Goal: Task Accomplishment & Management: Manage account settings

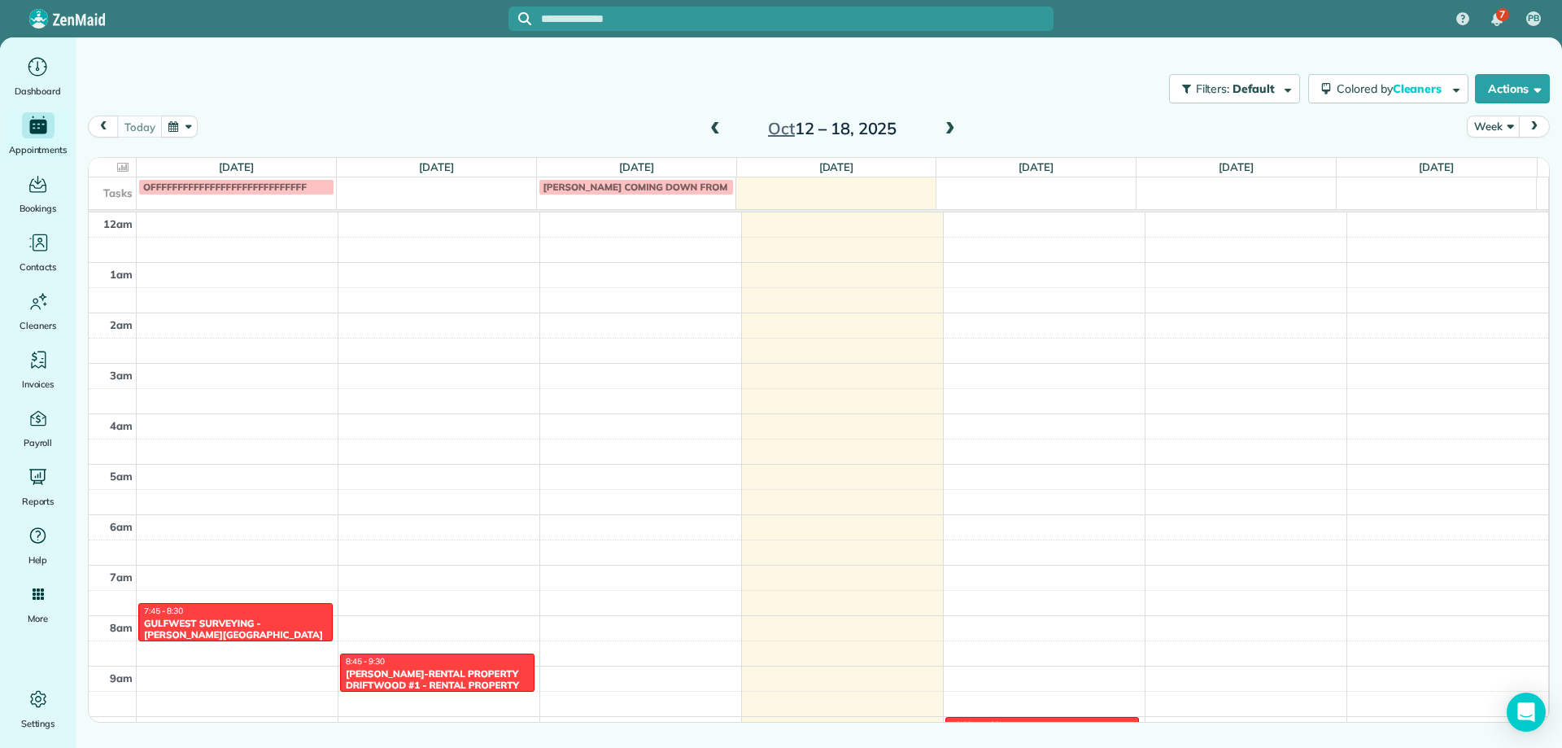
scroll to position [354, 0]
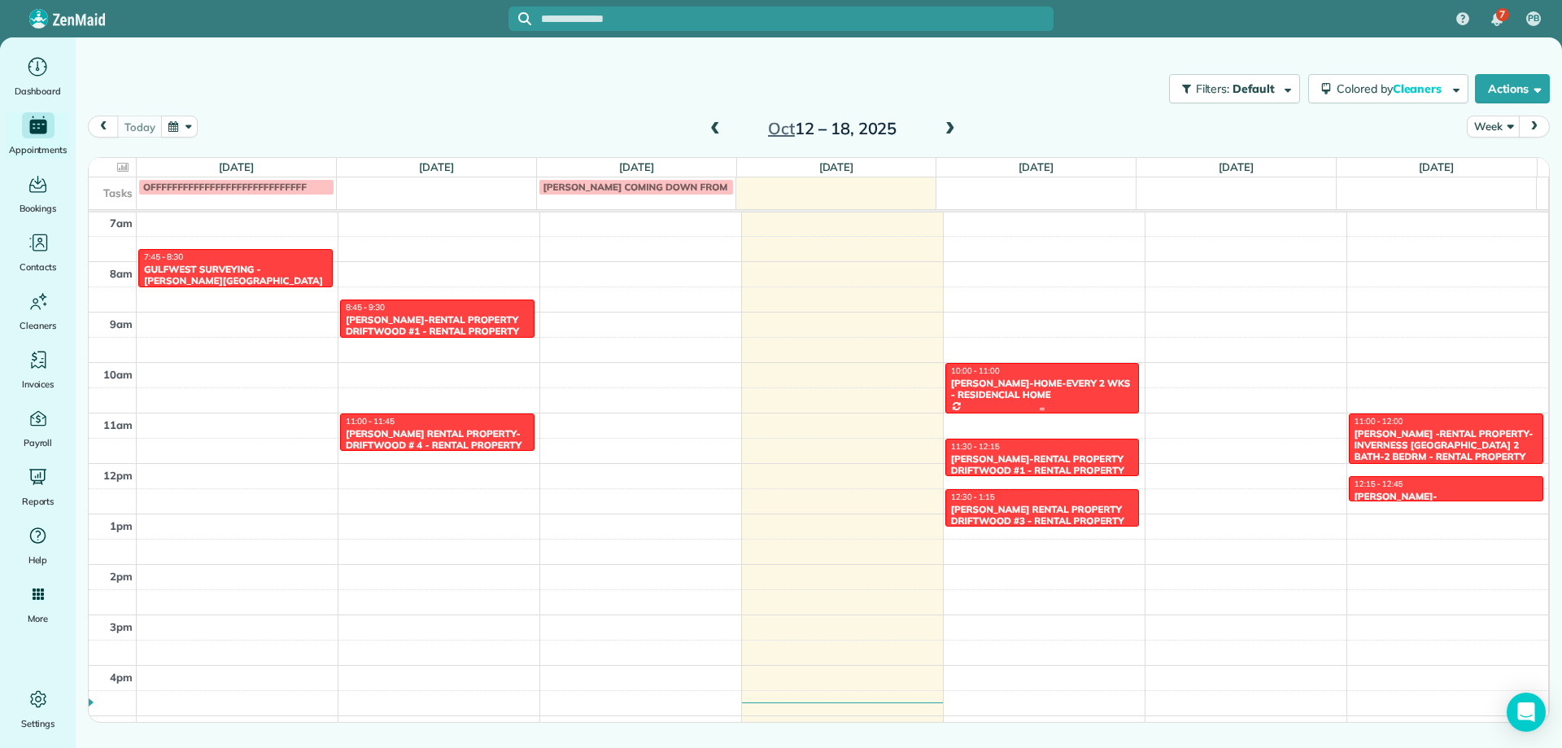
click at [1023, 382] on div "DONNA-JOHN MURPHY-HOME-EVERY 2 WKS - RESIDENCIAL HOME" at bounding box center [1042, 390] width 185 height 24
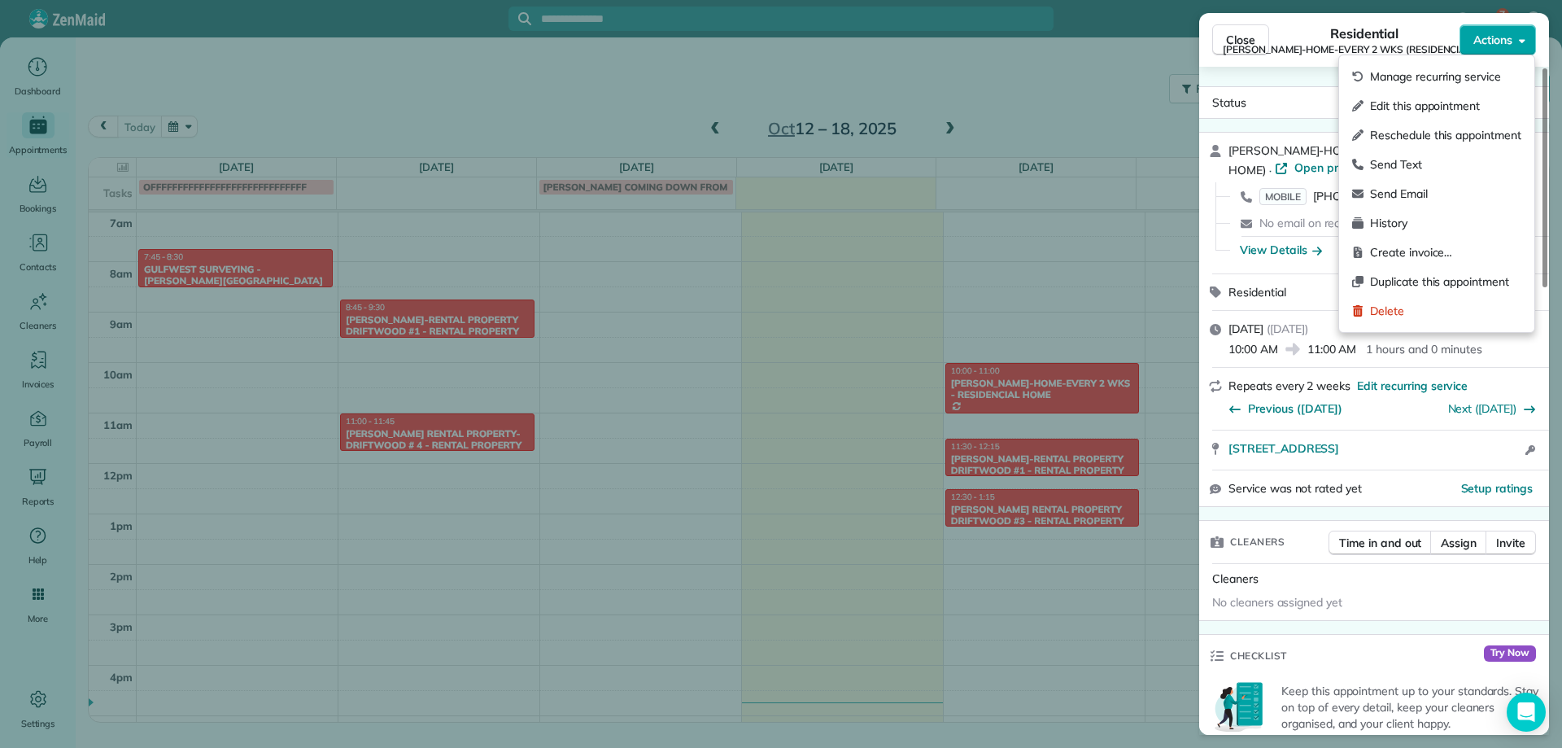
click at [1525, 43] on icon "button" at bounding box center [1522, 40] width 7 height 12
click at [1451, 100] on span "Edit this appointment" at bounding box center [1445, 106] width 151 height 16
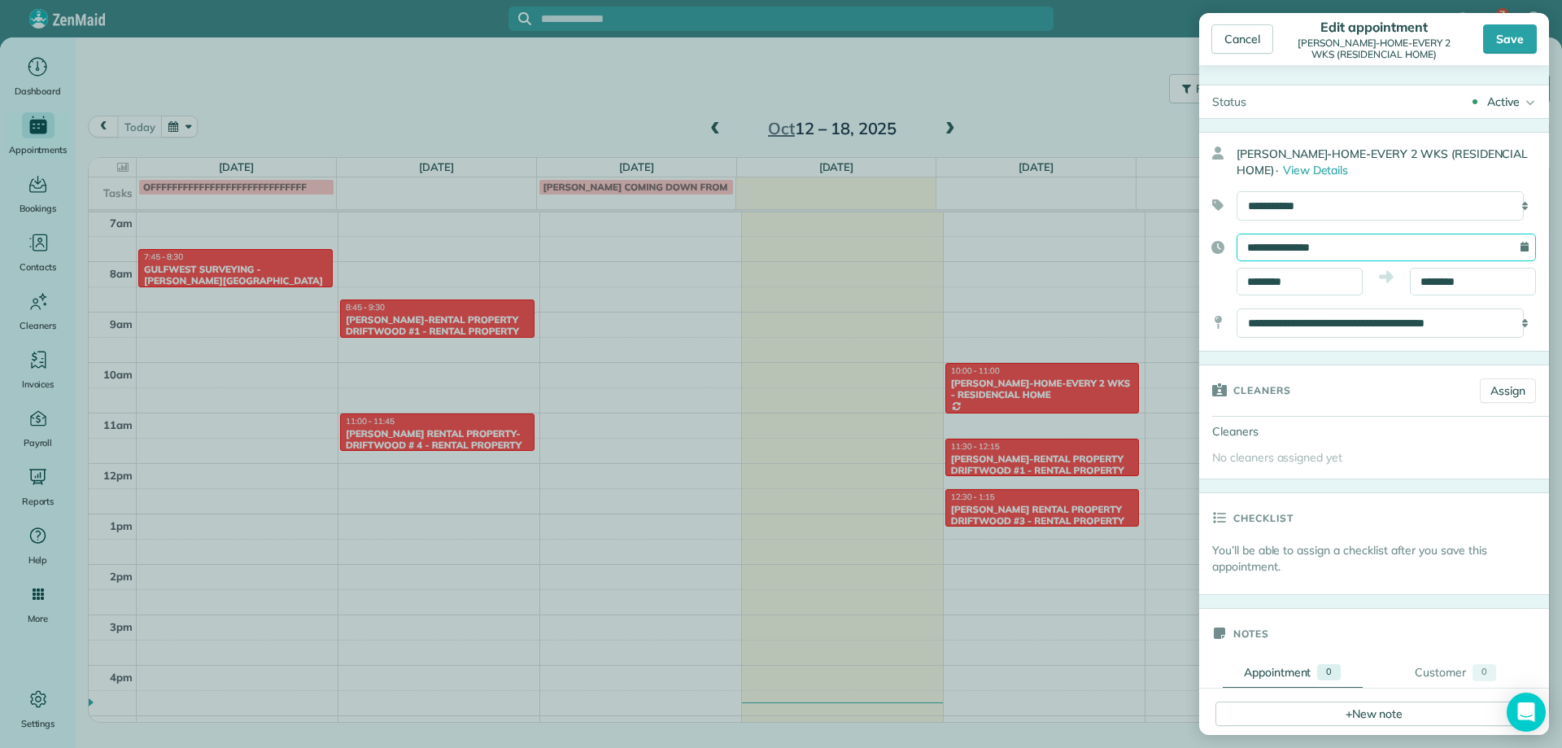
click at [1342, 247] on input "**********" at bounding box center [1386, 248] width 299 height 28
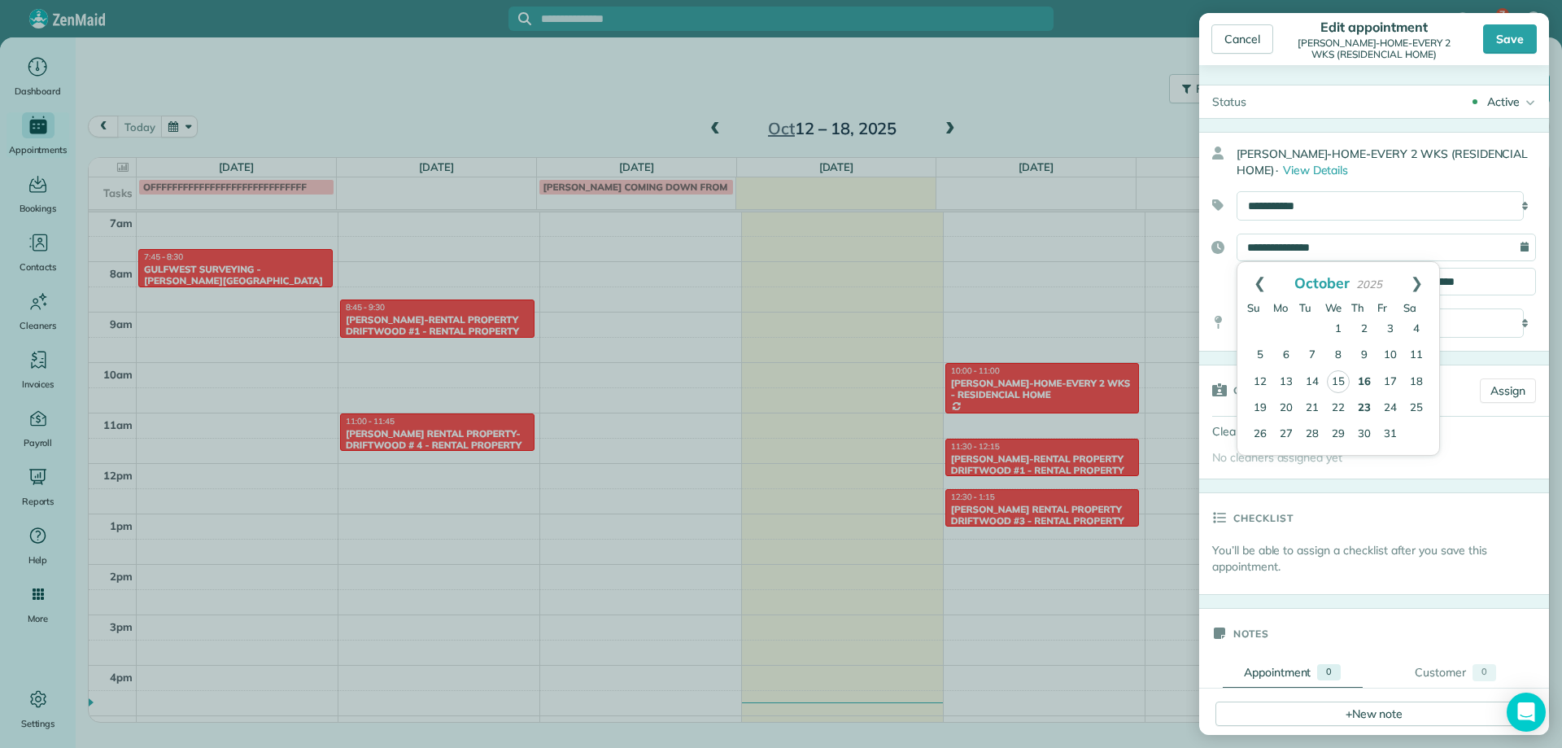
click at [1364, 409] on link "23" at bounding box center [1365, 408] width 26 height 26
type input "**********"
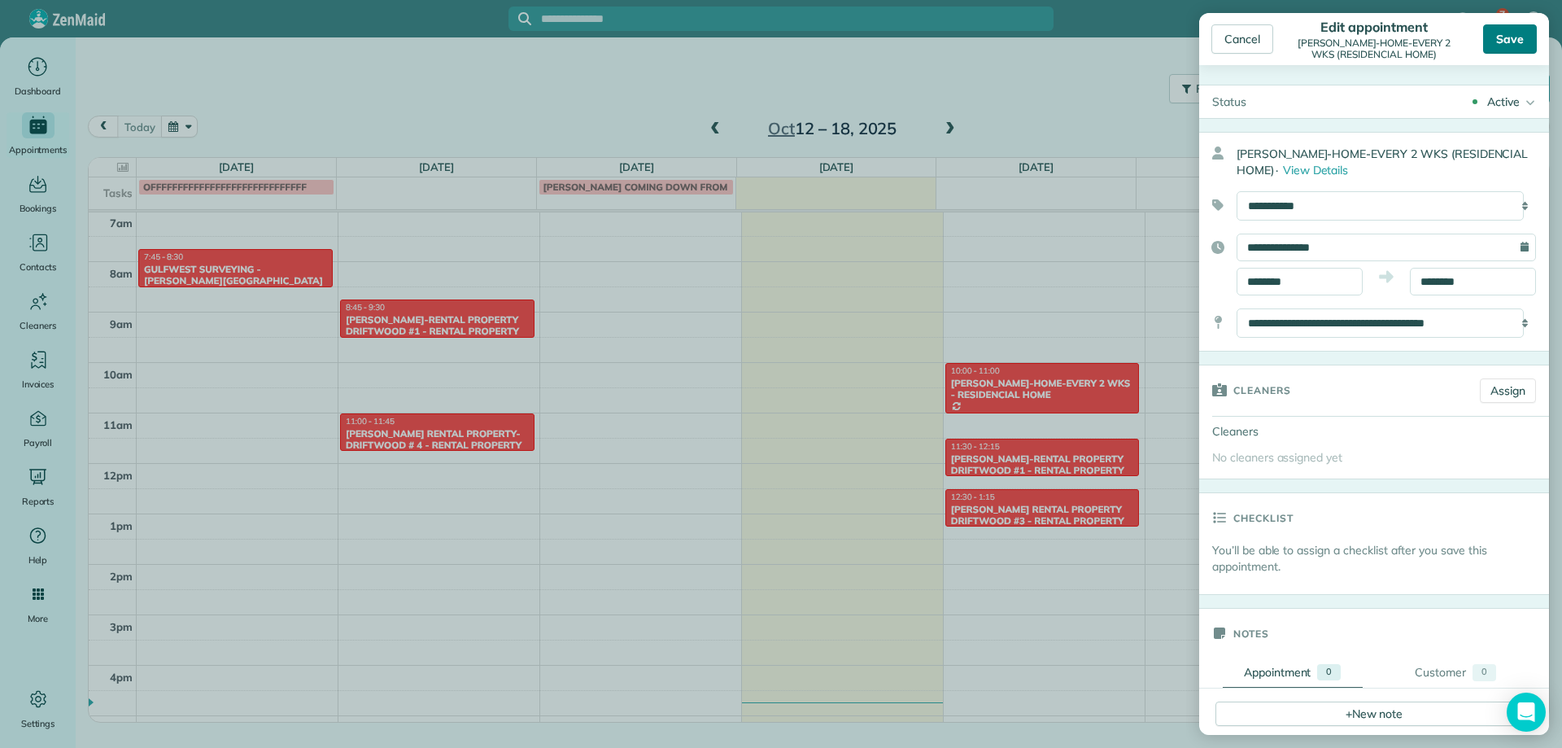
click at [1514, 32] on div "Save" at bounding box center [1511, 38] width 54 height 29
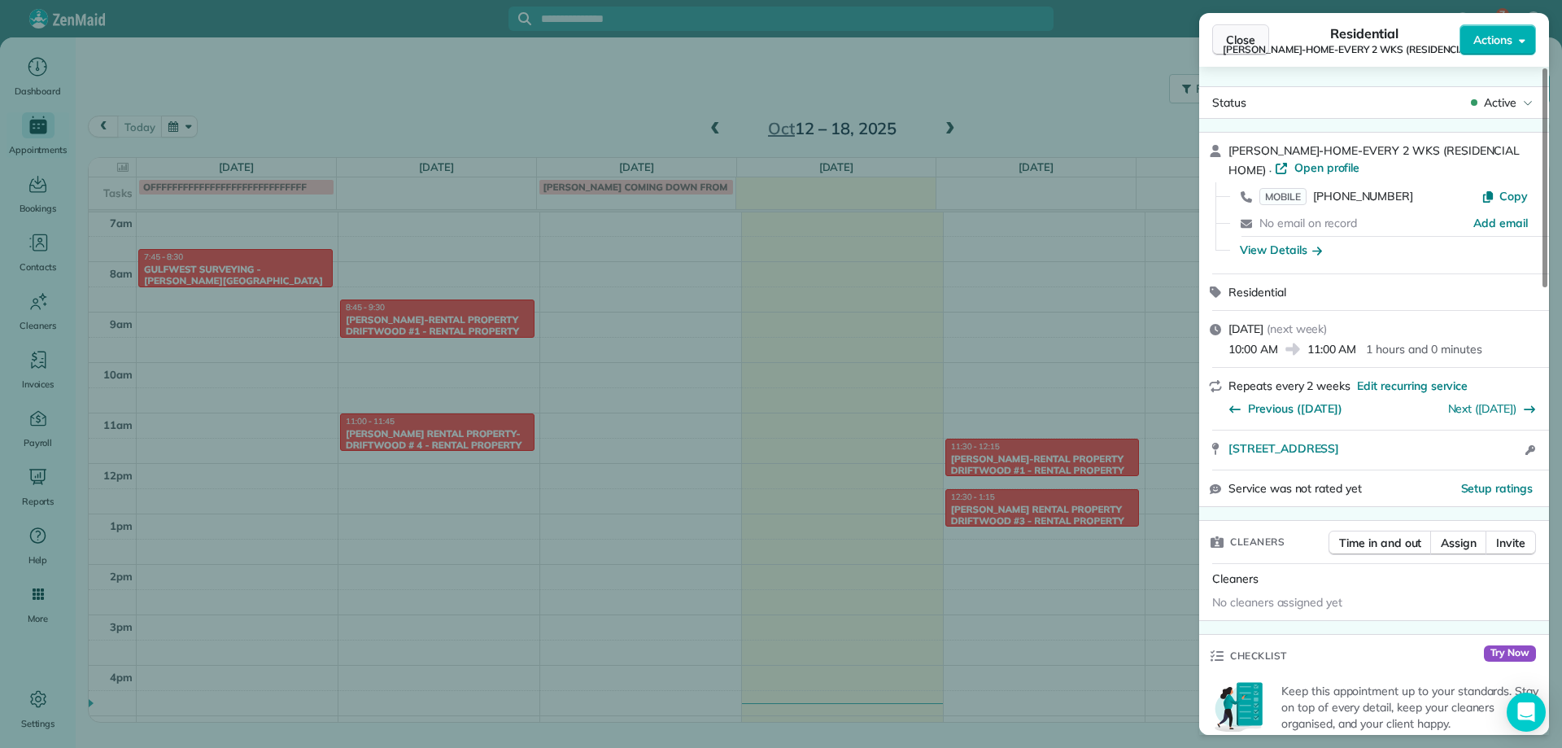
click at [1249, 30] on button "Close" at bounding box center [1241, 39] width 57 height 31
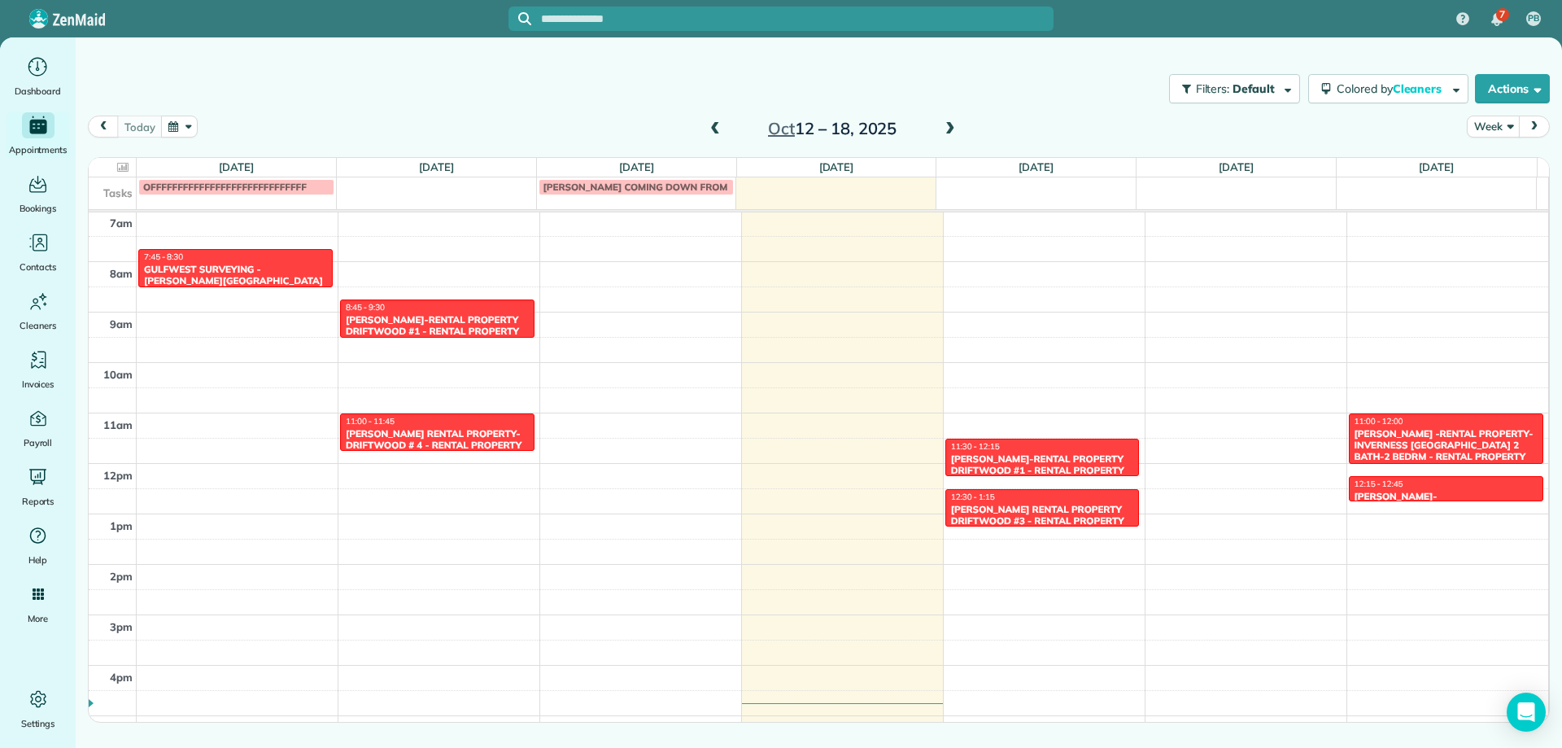
click at [949, 128] on span at bounding box center [951, 129] width 18 height 15
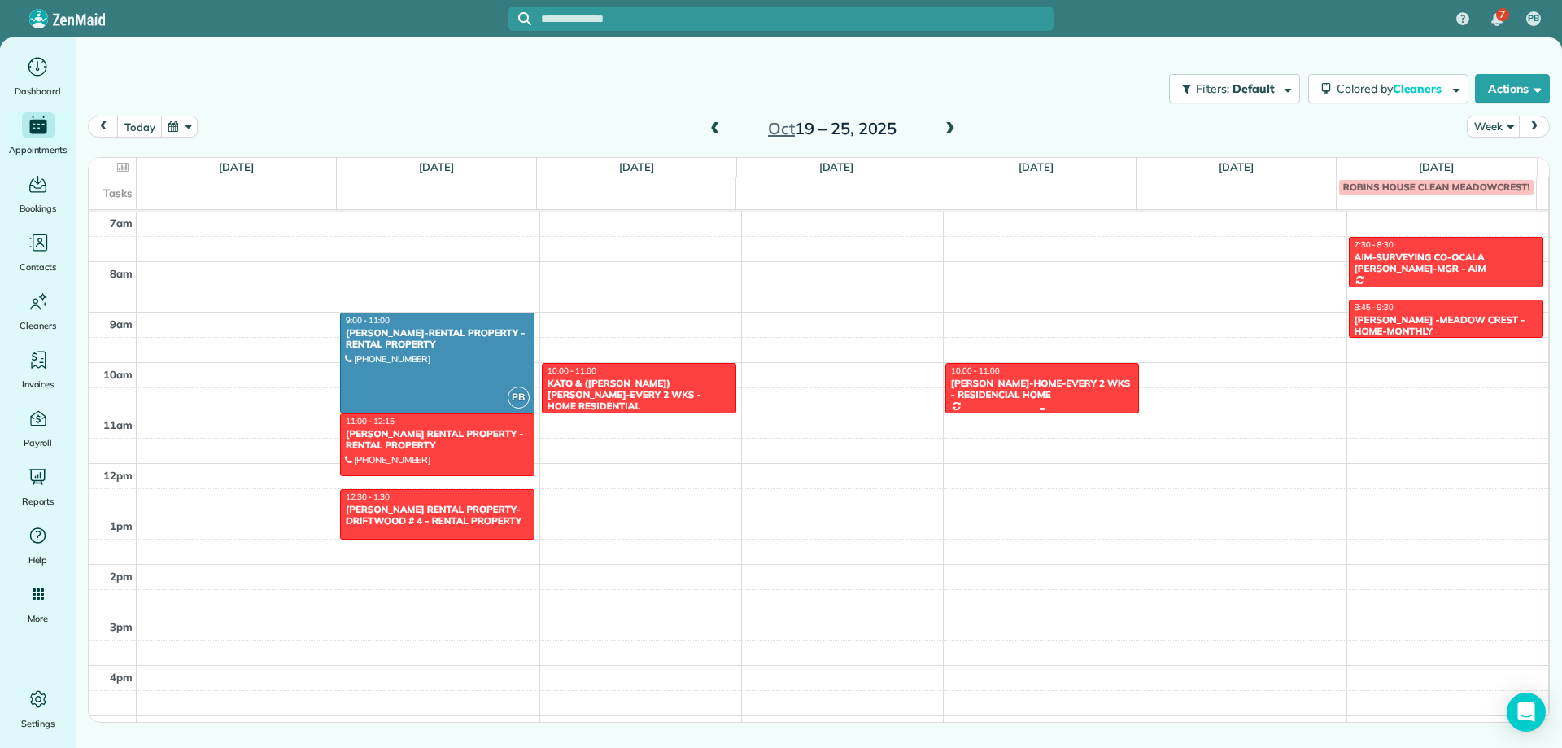
click at [1073, 391] on div "DONNA-JOHN MURPHY-HOME-EVERY 2 WKS - RESIDENCIAL HOME" at bounding box center [1042, 390] width 185 height 24
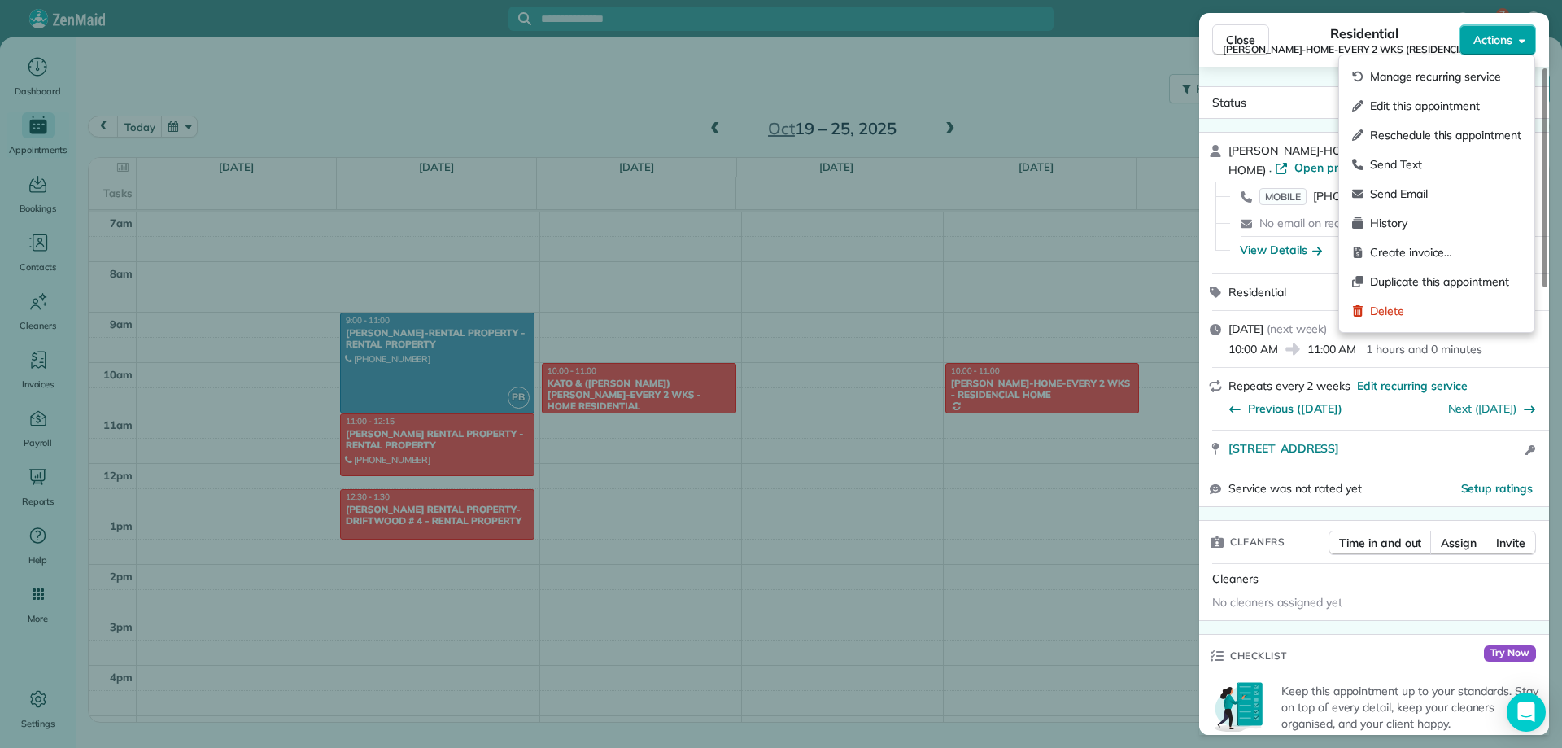
click at [1523, 44] on icon "button" at bounding box center [1522, 40] width 7 height 12
click at [1448, 100] on span "Edit this appointment" at bounding box center [1445, 106] width 151 height 16
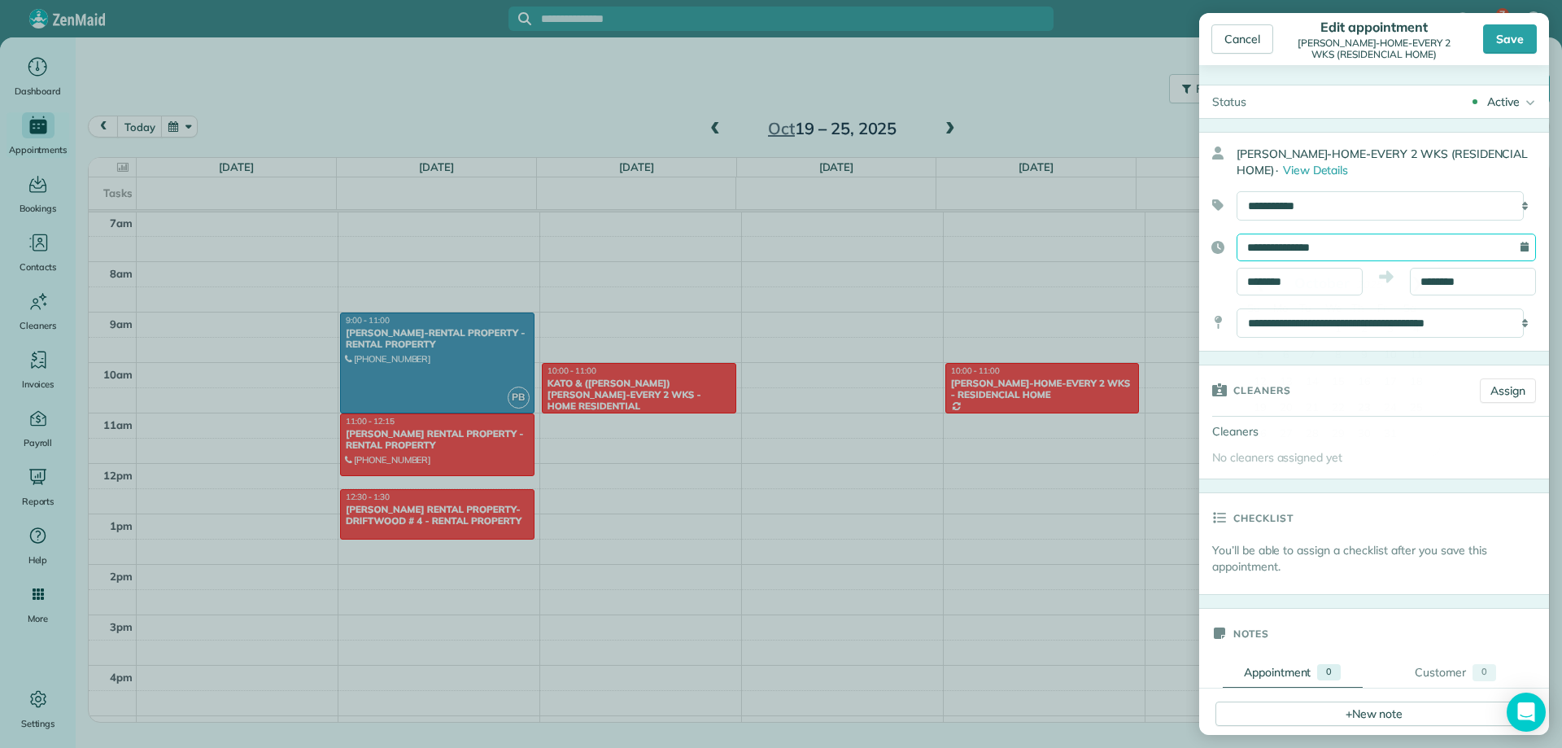
click at [1334, 243] on input "**********" at bounding box center [1386, 248] width 299 height 28
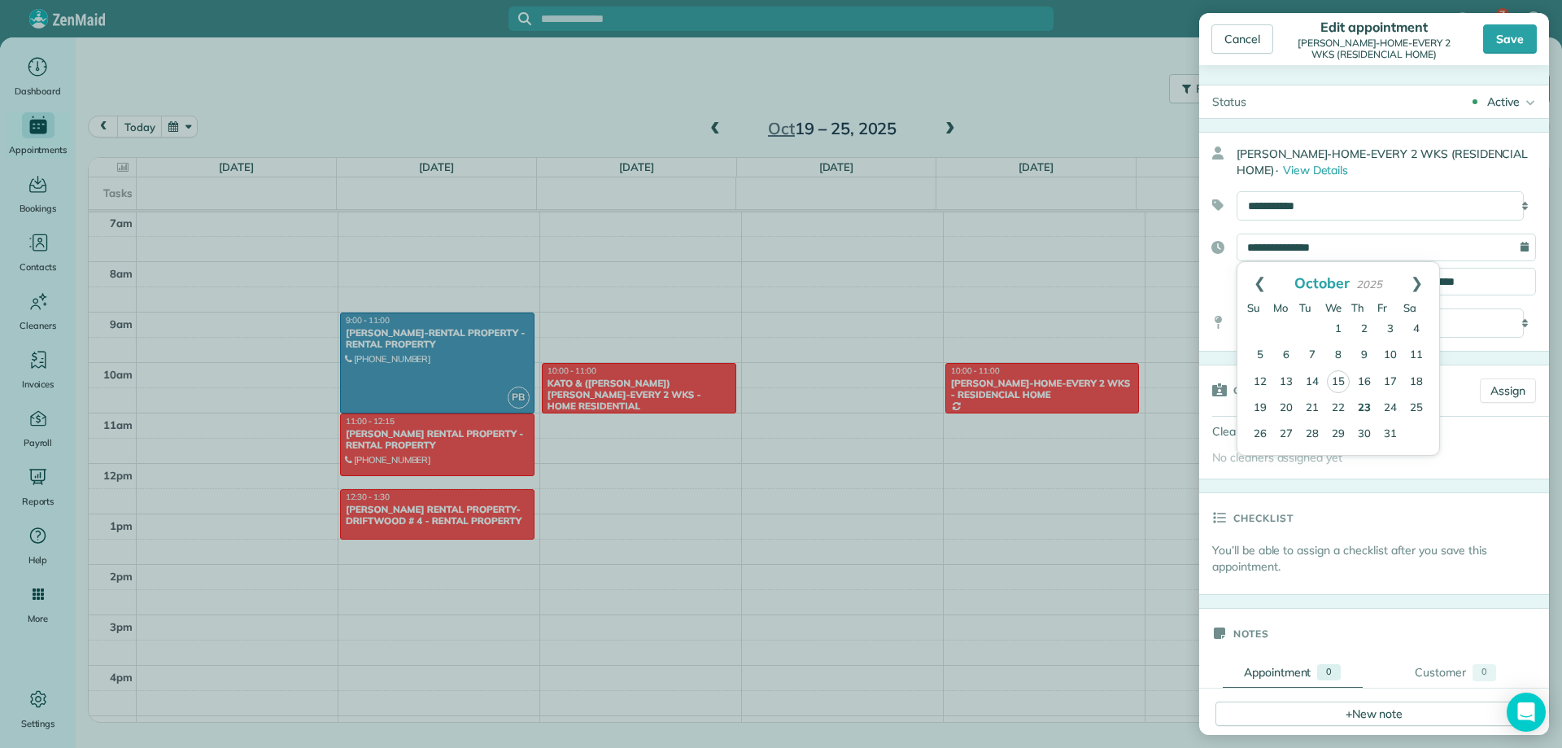
click at [1365, 401] on link "23" at bounding box center [1365, 408] width 26 height 26
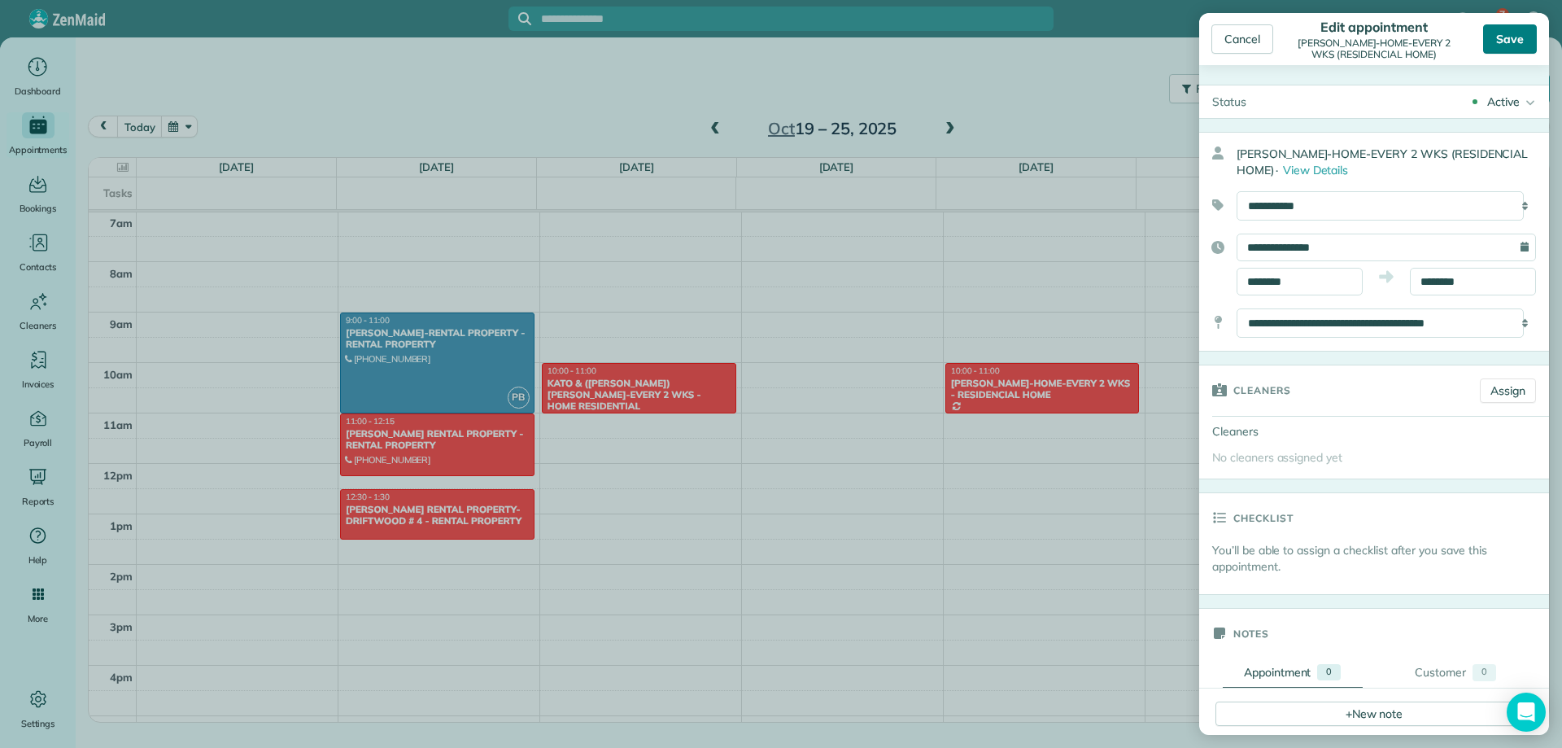
click at [1514, 42] on div "Save" at bounding box center [1511, 38] width 54 height 29
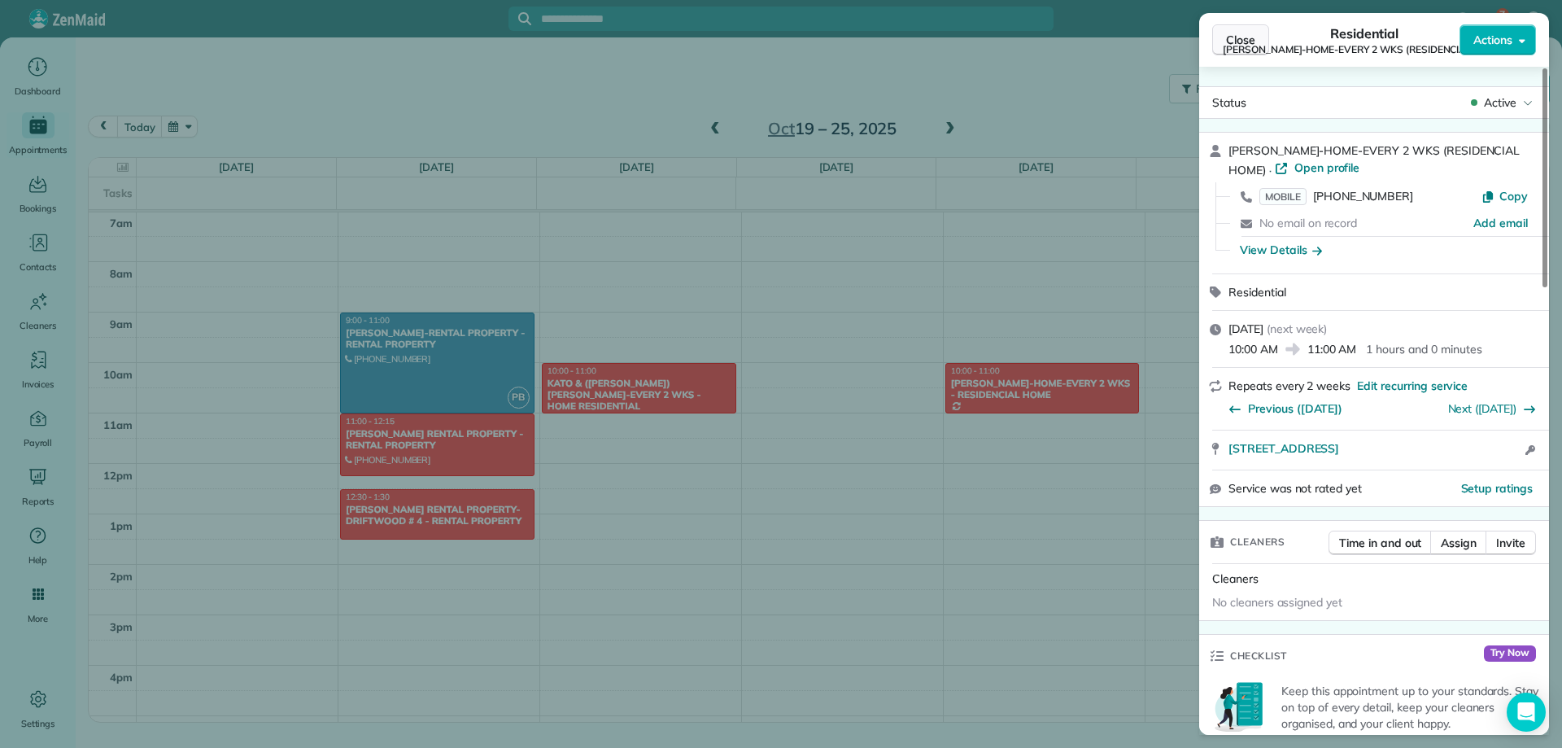
click at [1242, 36] on span "Close" at bounding box center [1240, 40] width 29 height 16
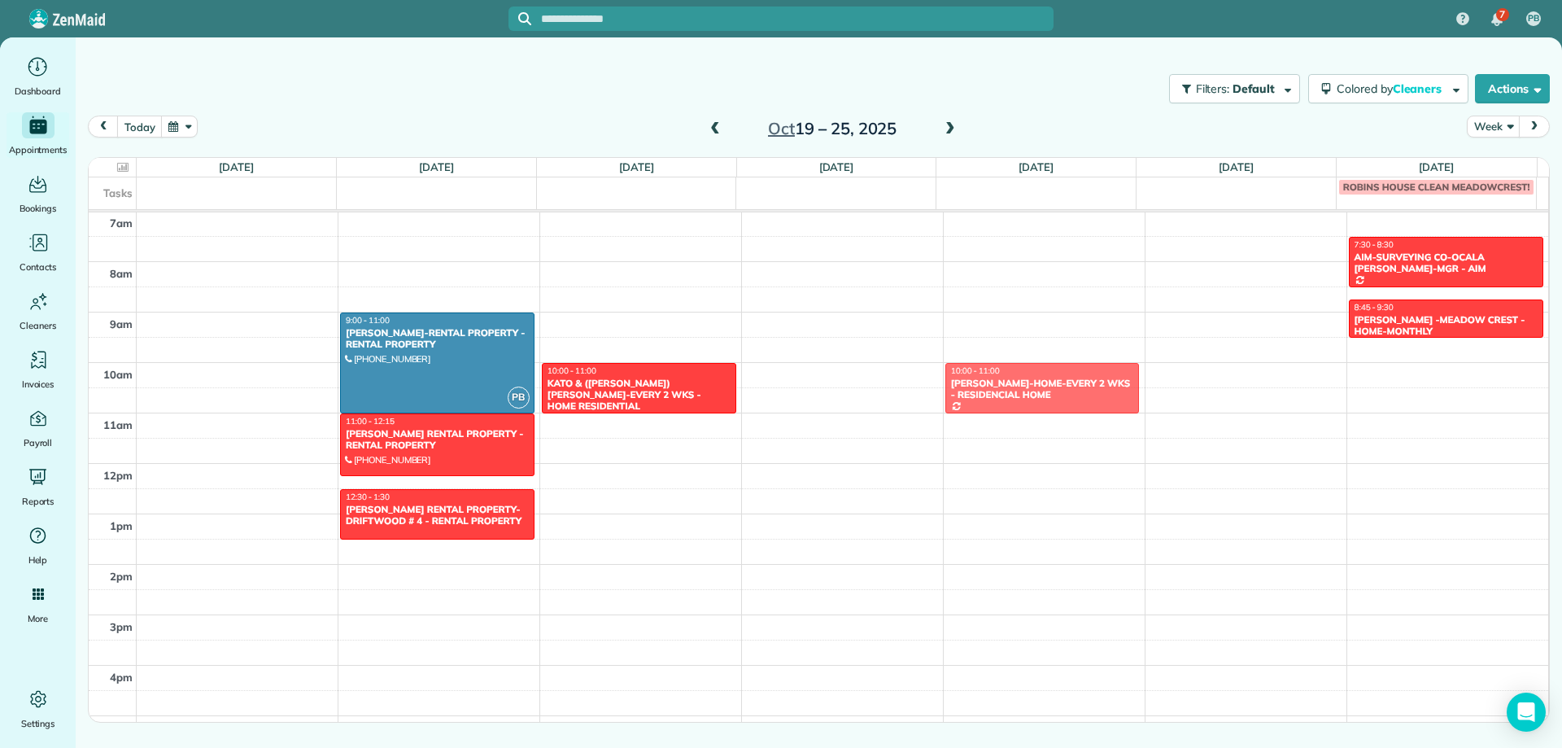
drag, startPoint x: 1026, startPoint y: 382, endPoint x: 1041, endPoint y: 378, distance: 15.2
drag, startPoint x: 1054, startPoint y: 376, endPoint x: 1068, endPoint y: 381, distance: 14.7
click at [1069, 379] on div "DONNA-JOHN MURPHY-HOME-EVERY 2 WKS - RESIDENCIAL HOME" at bounding box center [1042, 390] width 185 height 24
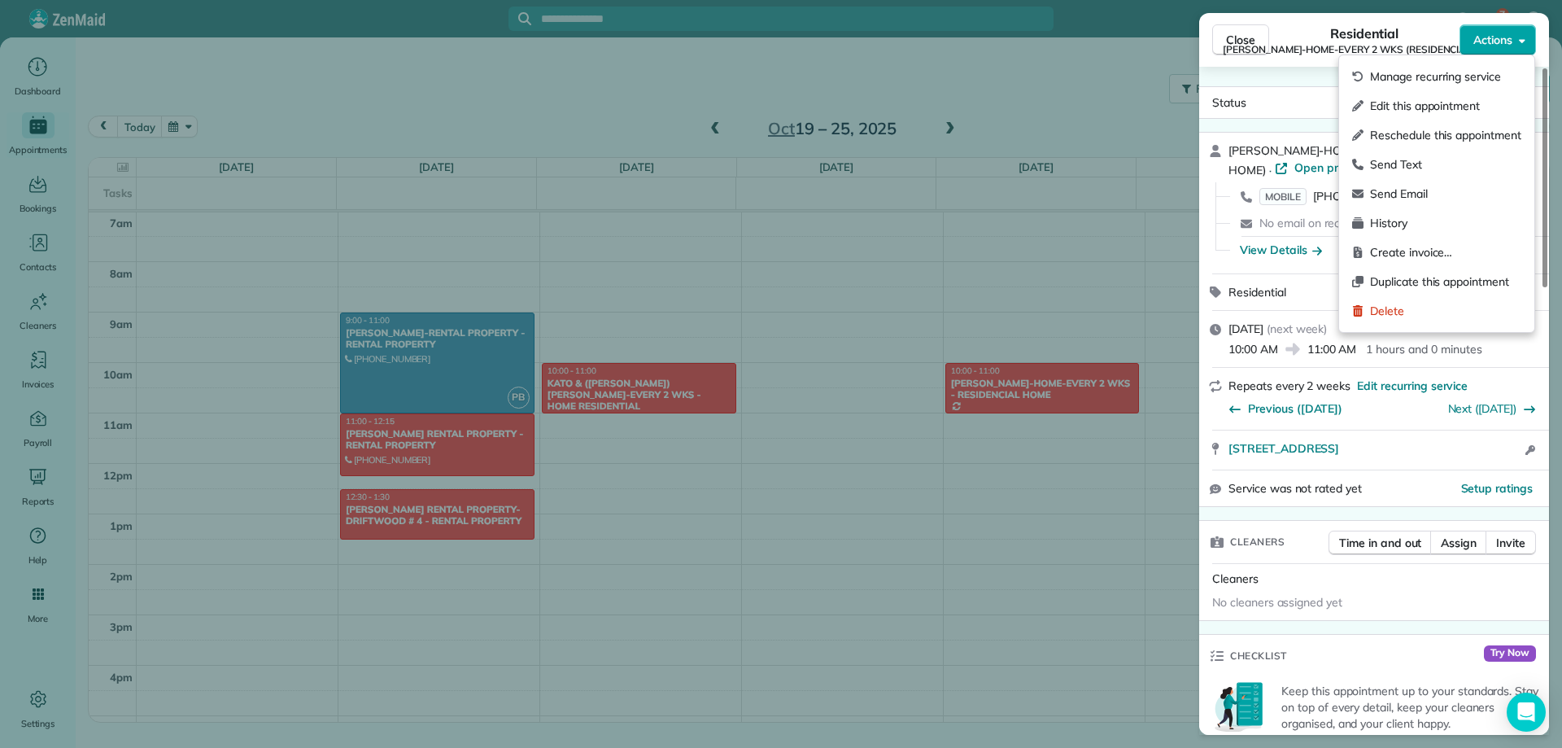
click at [1527, 38] on button "Actions" at bounding box center [1498, 39] width 76 height 31
click at [1447, 81] on span "Manage recurring service" at bounding box center [1445, 76] width 151 height 16
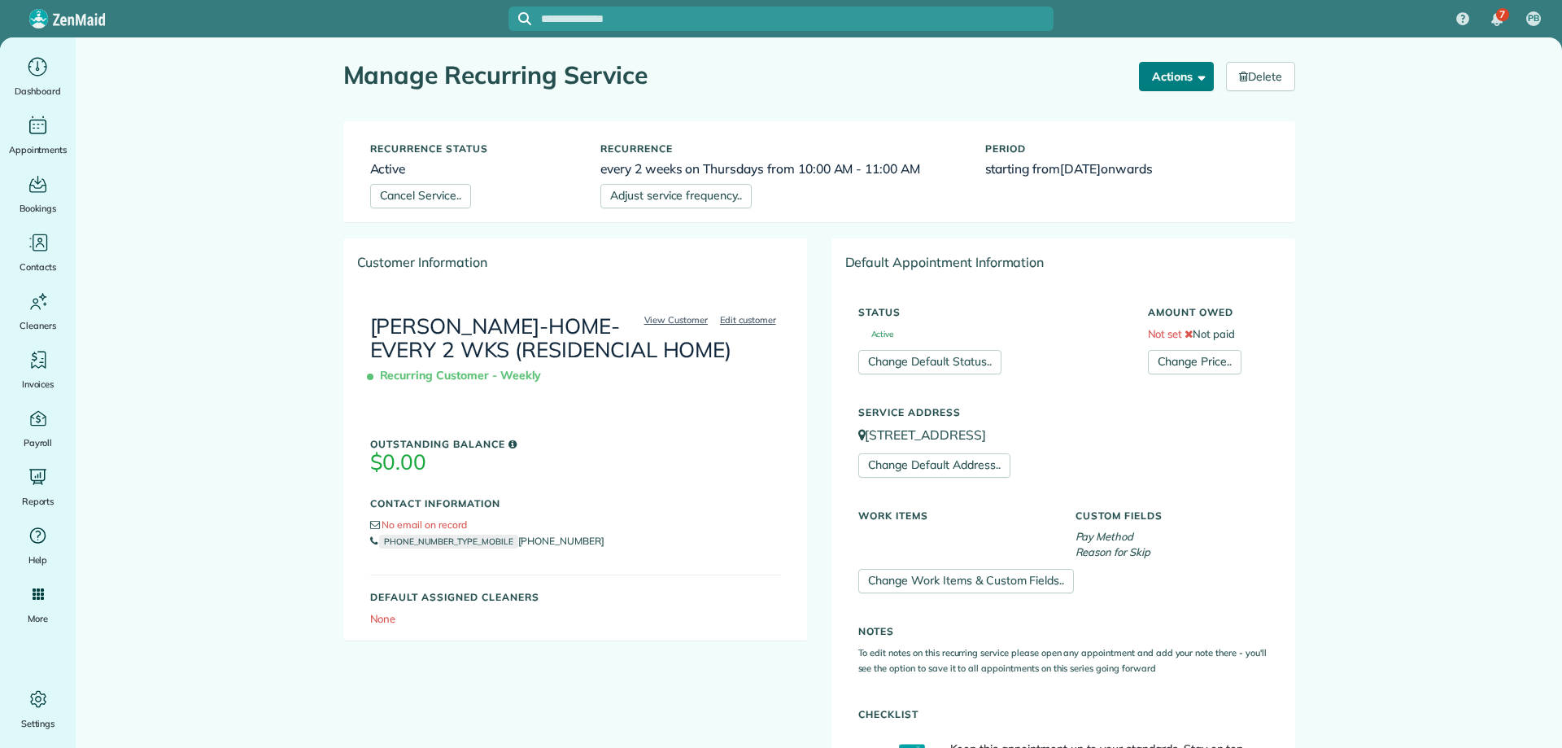
click at [1193, 76] on span "button" at bounding box center [1199, 76] width 12 height 12
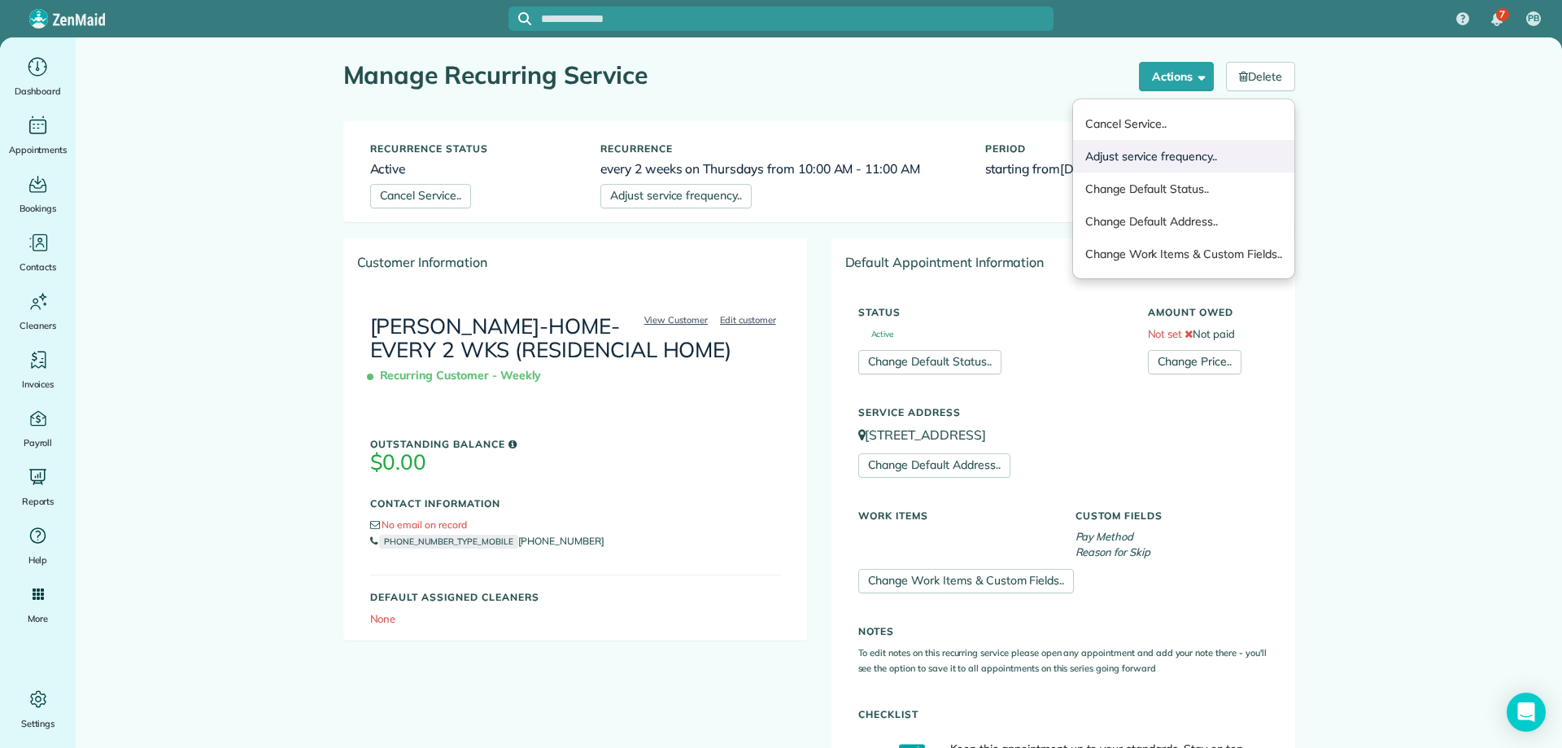
click at [1165, 154] on link "Adjust service frequency.." at bounding box center [1183, 156] width 221 height 33
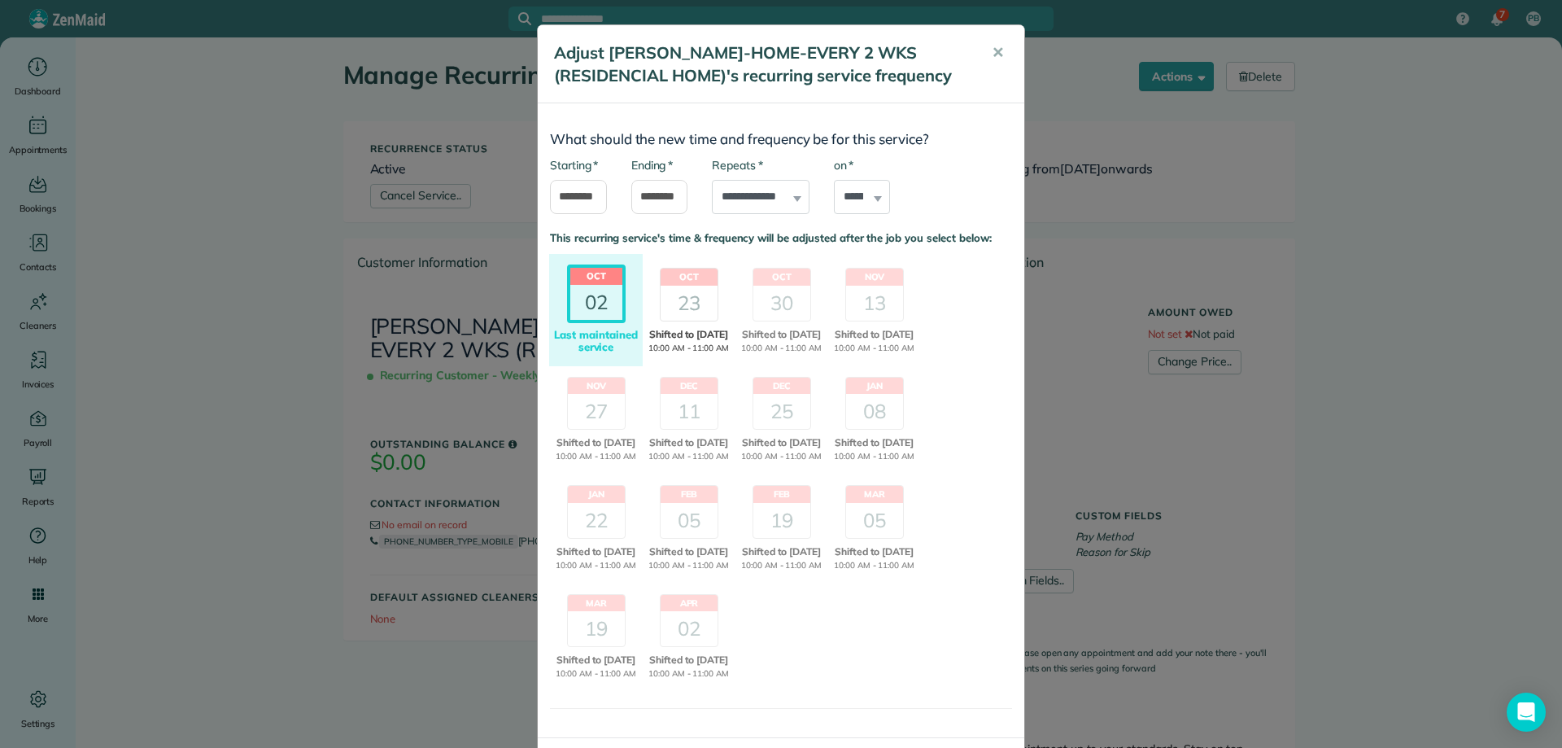
click at [695, 320] on div "23" at bounding box center [689, 303] width 57 height 35
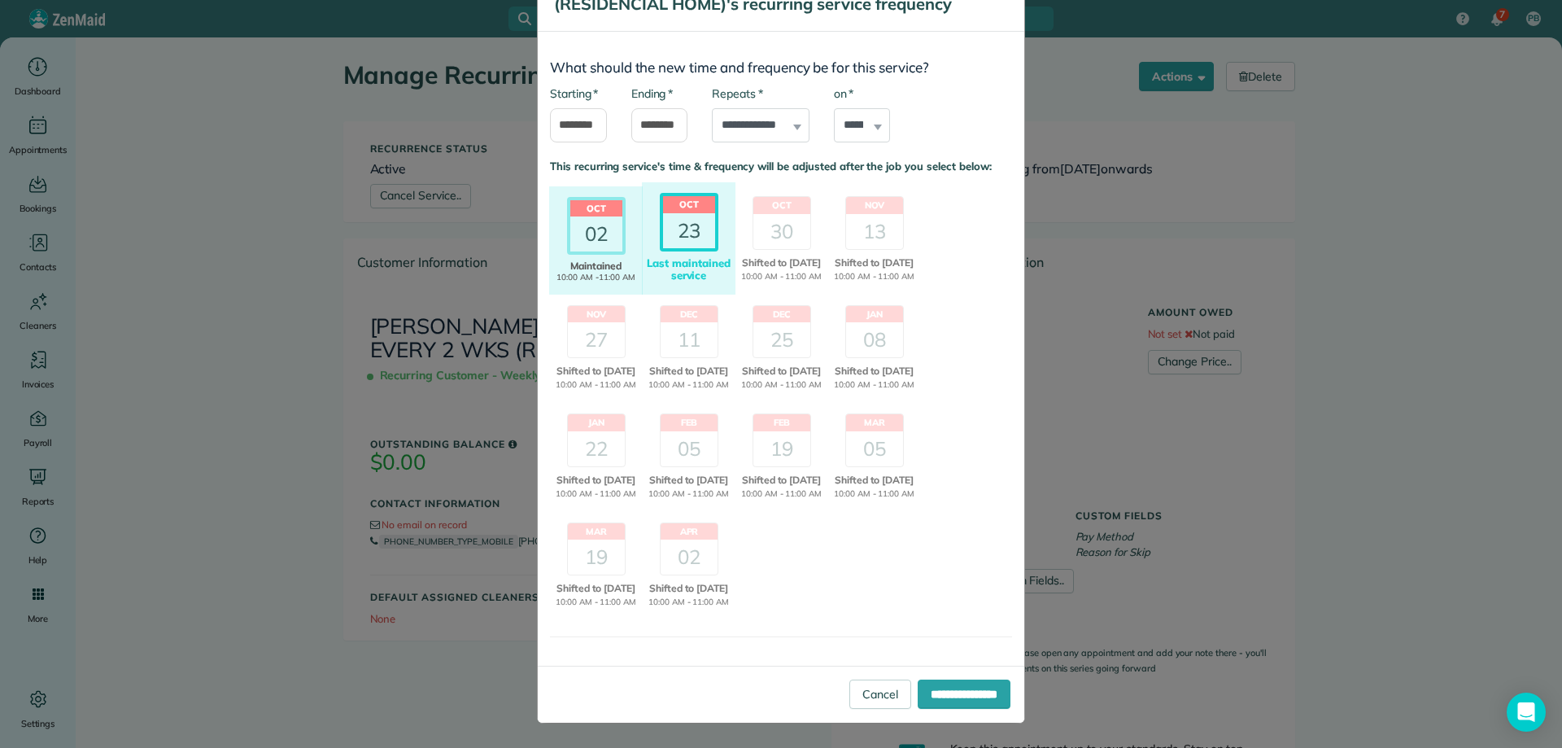
scroll to position [138, 0]
click at [944, 689] on input "**********" at bounding box center [964, 694] width 93 height 29
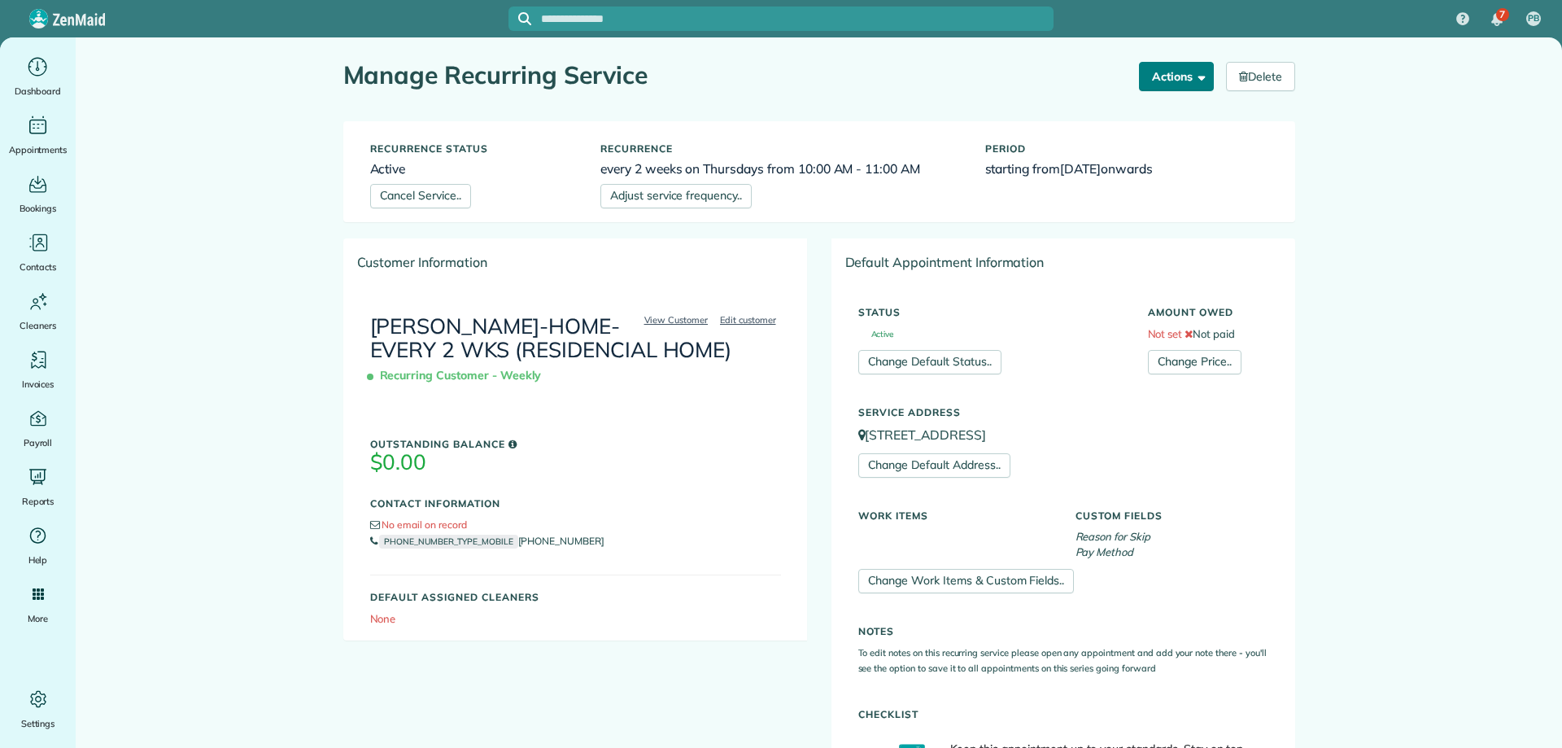
click at [1195, 77] on span "button" at bounding box center [1199, 76] width 12 height 12
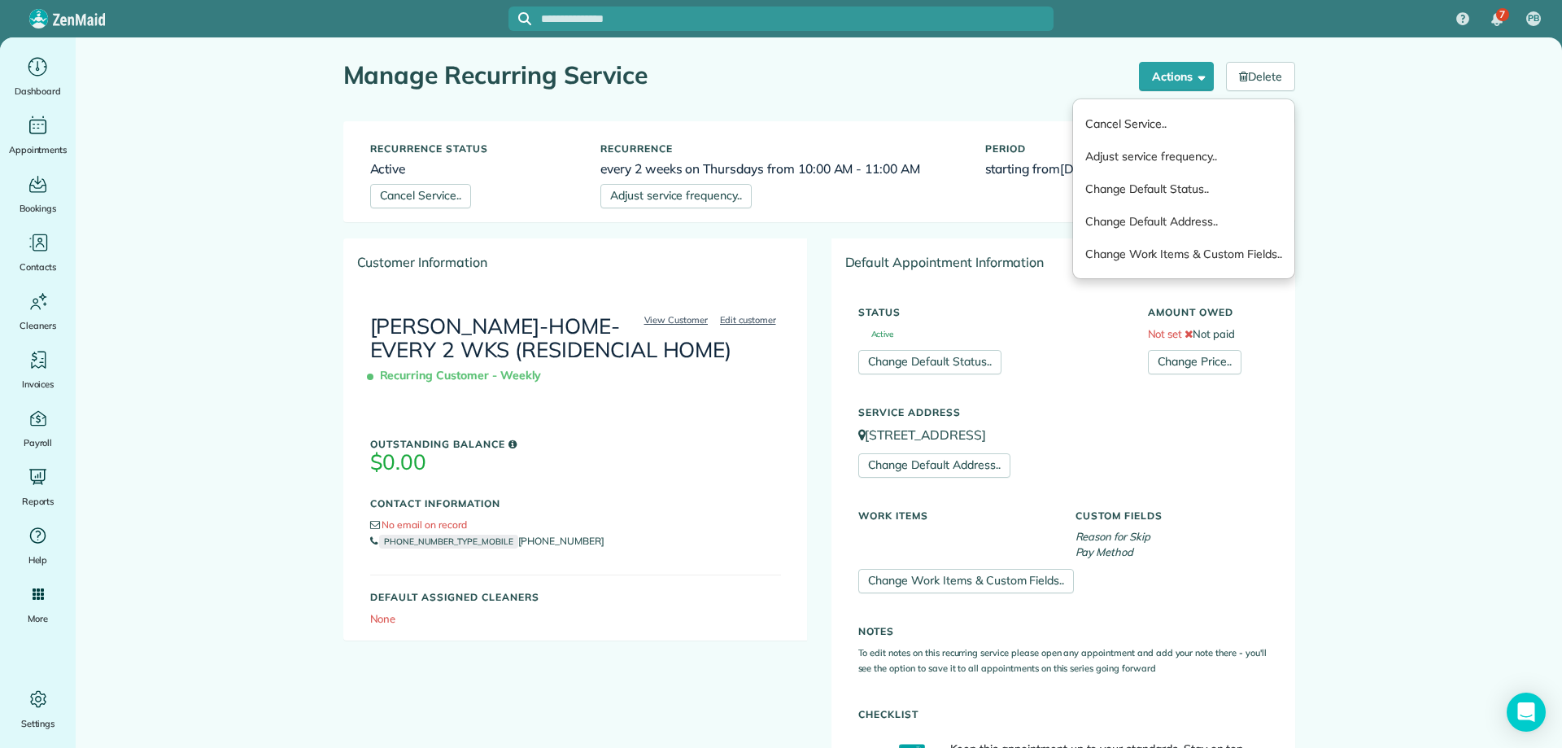
click at [679, 92] on div "Manage Recurring Service" at bounding box center [735, 79] width 784 height 35
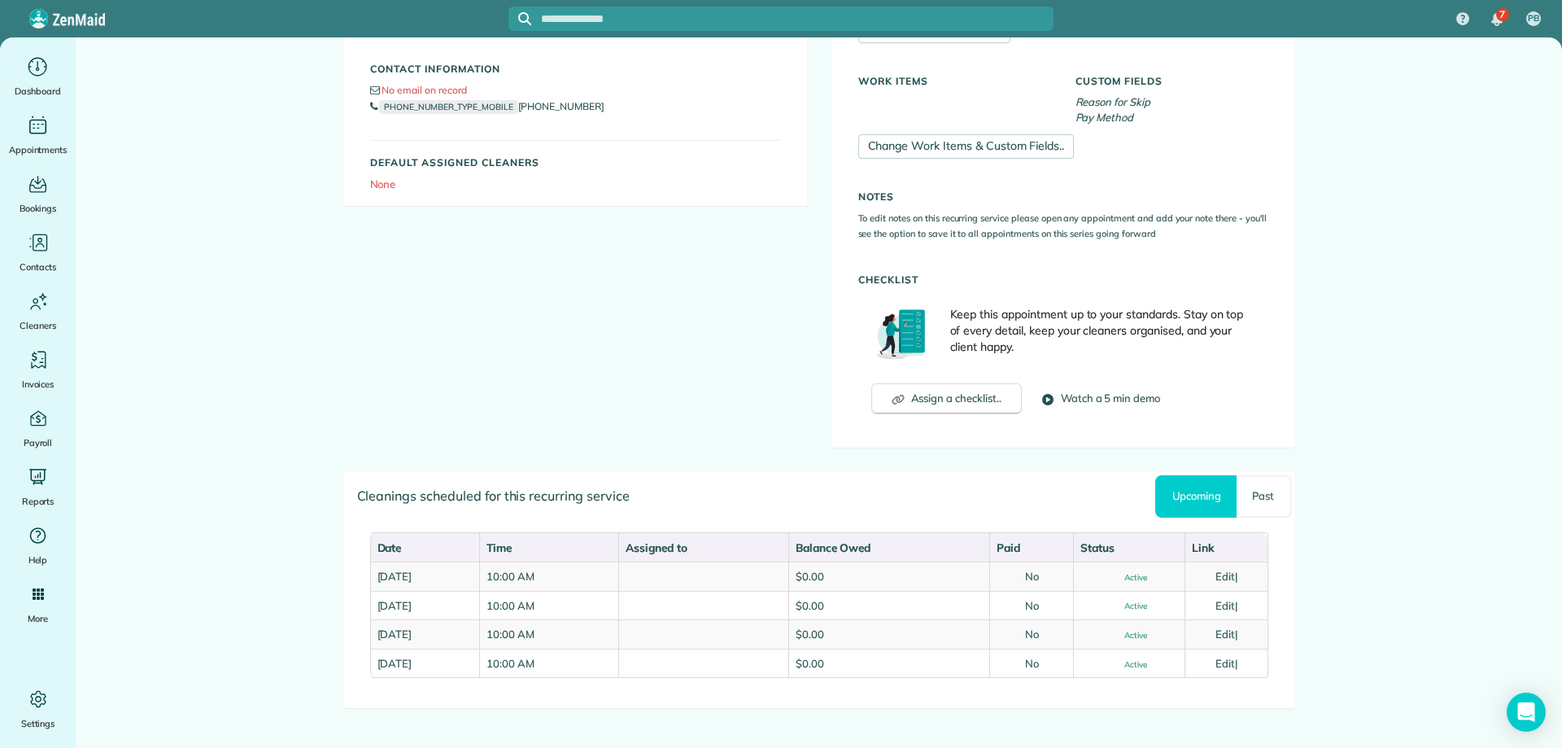
scroll to position [471, 0]
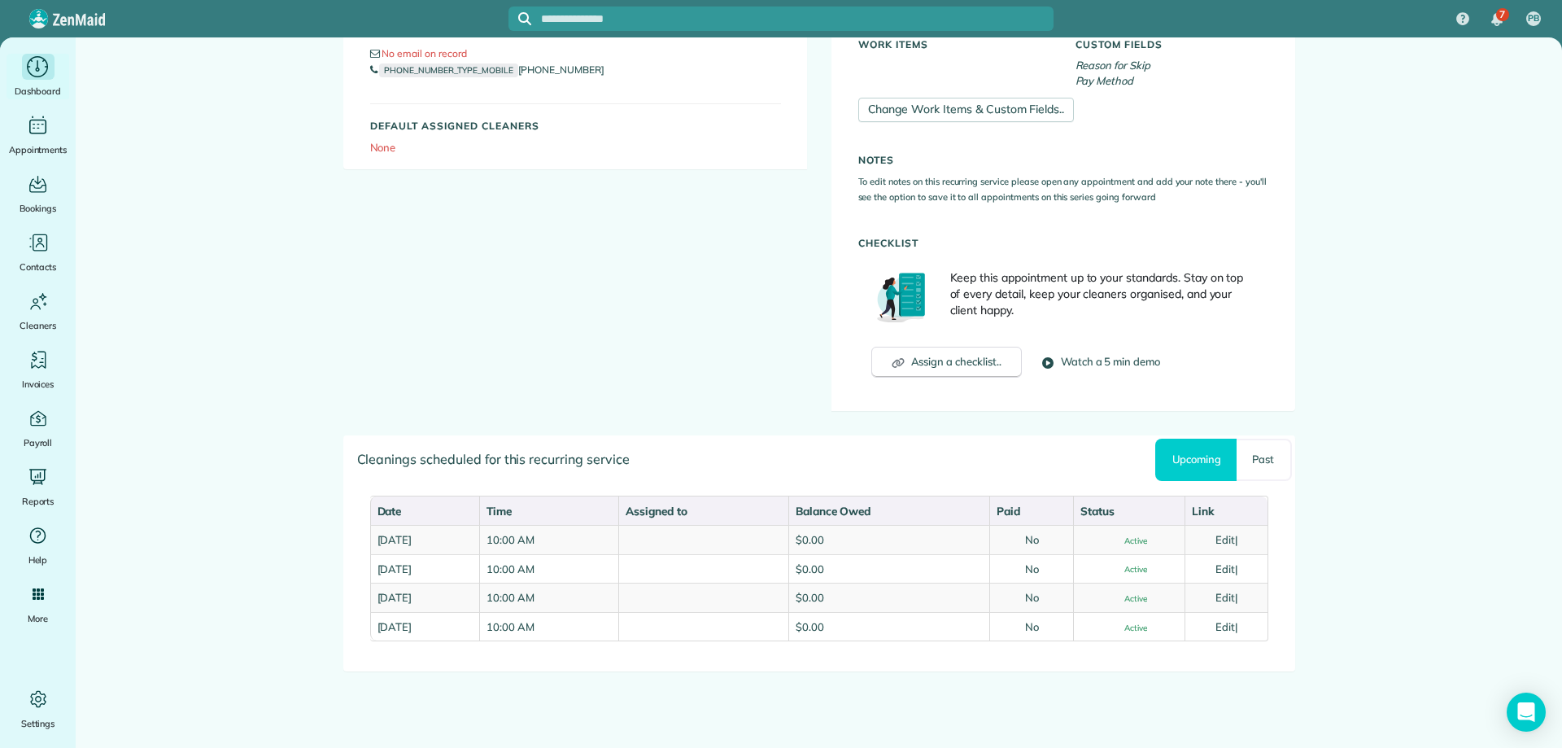
click at [33, 72] on icon "Main" at bounding box center [37, 67] width 25 height 24
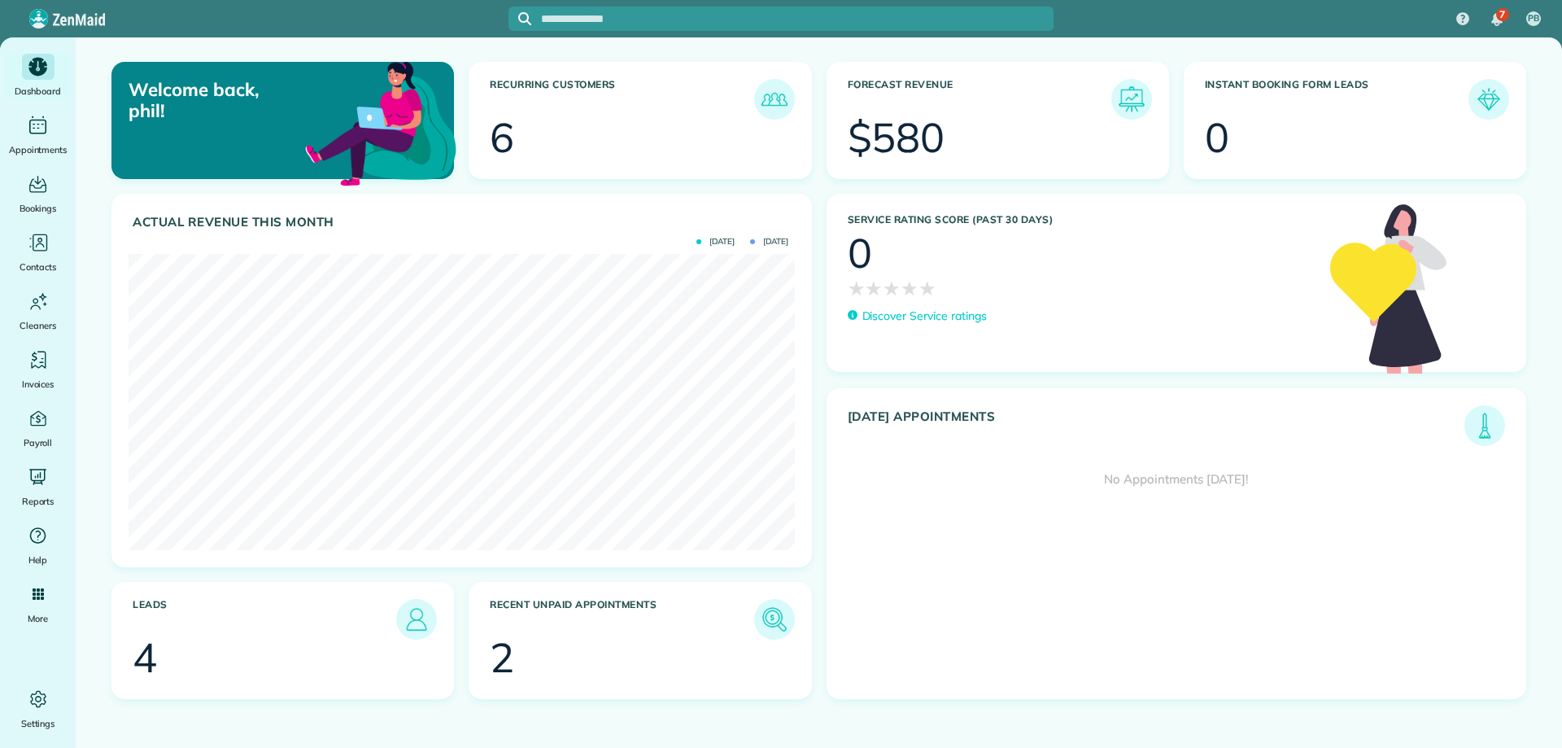
scroll to position [296, 666]
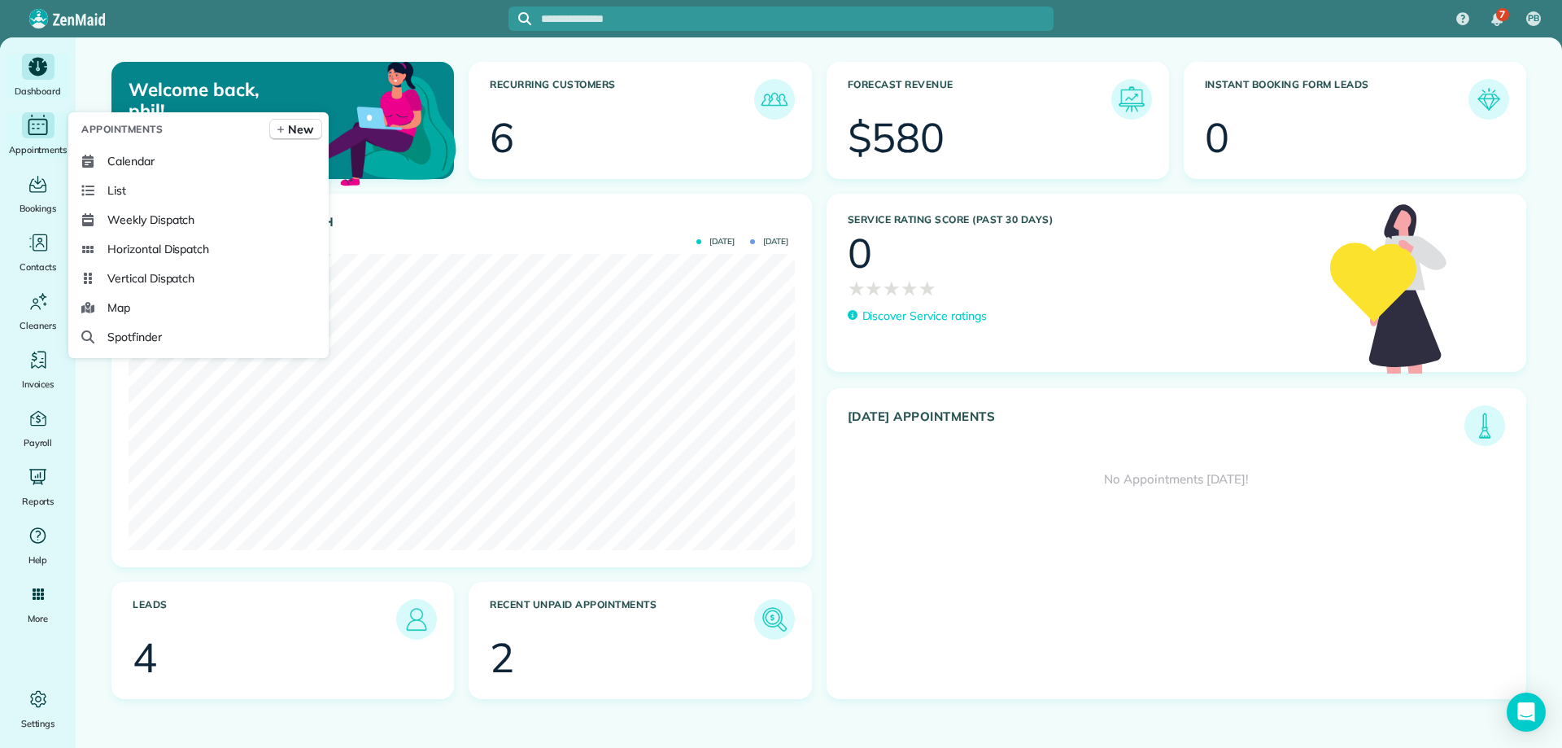
click at [27, 144] on span "Appointments" at bounding box center [38, 150] width 59 height 16
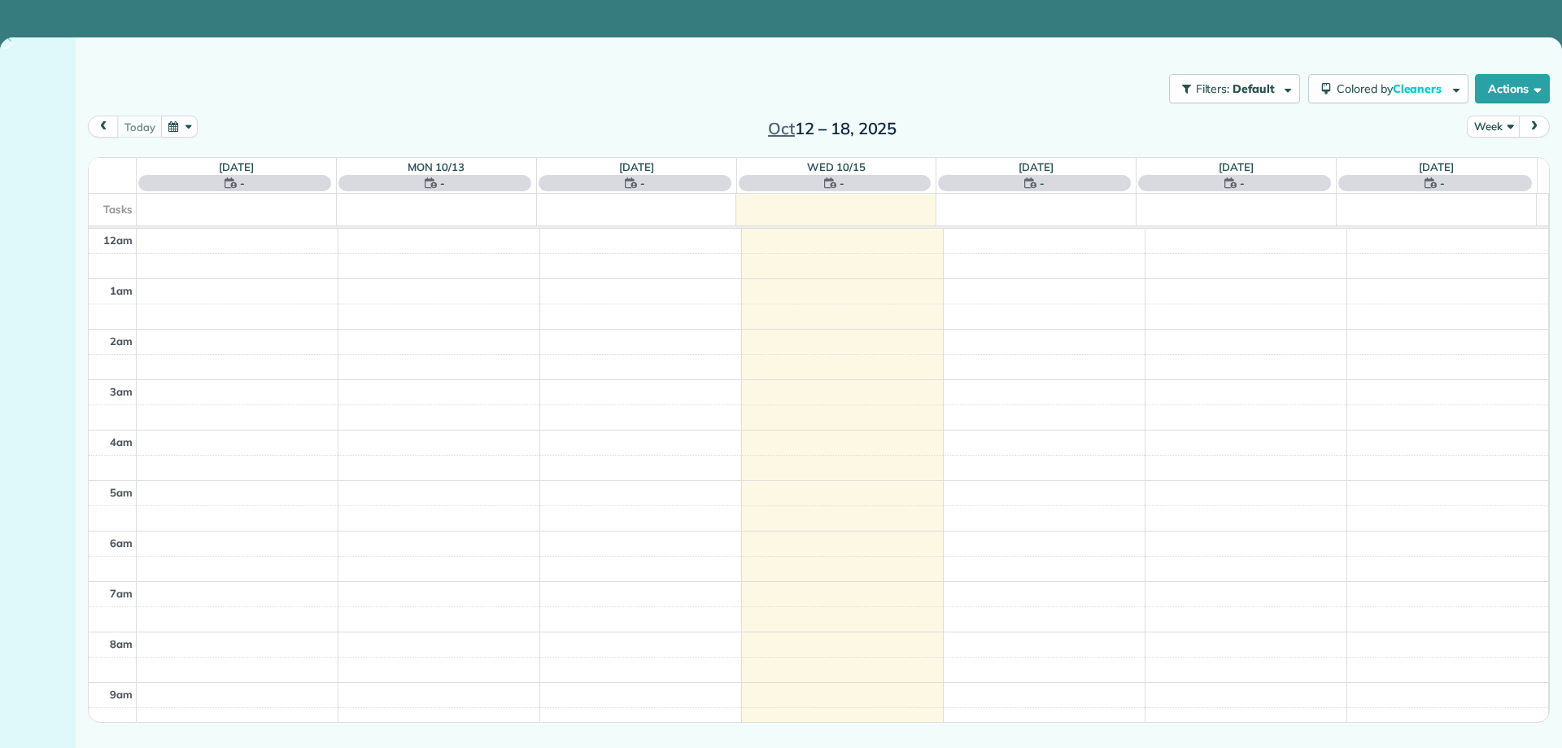
scroll to position [354, 0]
